Goal: Check status

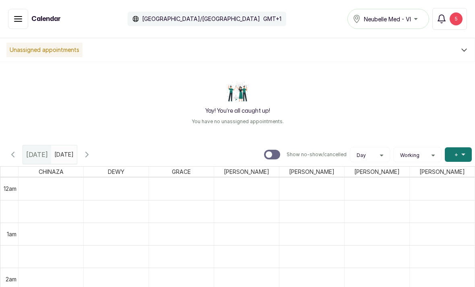
scroll to position [433, 0]
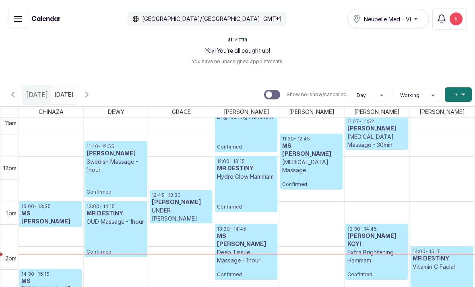
scroll to position [503, 0]
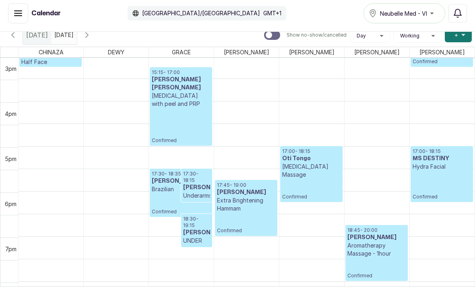
scroll to position [683, 0]
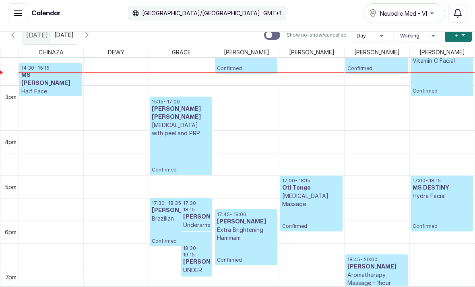
click at [6, 192] on td "5pm" at bounding box center [9, 187] width 18 height 23
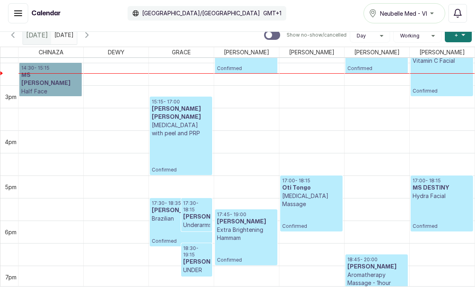
click at [21, 76] on link "14:30 - 15:15 MS LAKANU OMOWUNMI Half Face Confirmed" at bounding box center [50, 79] width 62 height 33
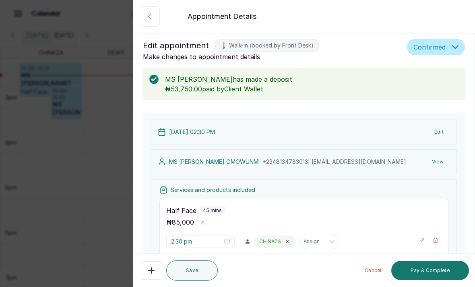
click at [151, 23] on button "Show no-show/cancelled" at bounding box center [150, 16] width 20 height 20
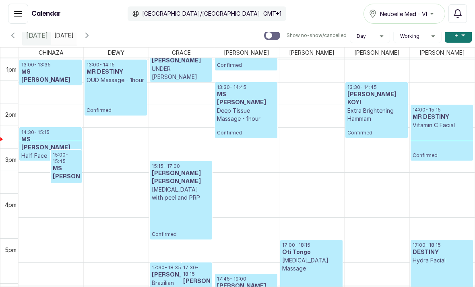
scroll to position [576, 0]
